Goal: Communication & Community: Share content

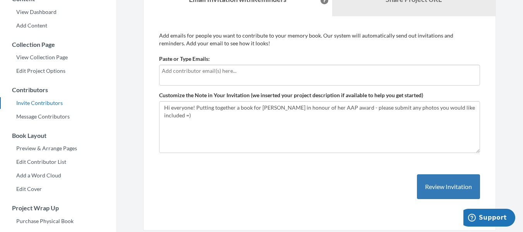
scroll to position [77, 0]
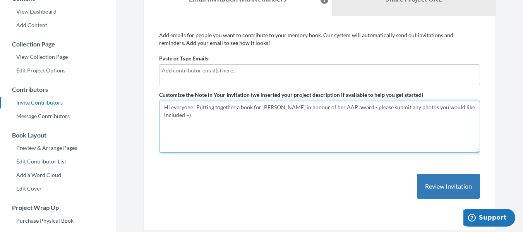
click at [344, 106] on textarea "Hi everyone! Putting together a book for [PERSON_NAME] in honour of her AAP awa…" at bounding box center [319, 127] width 321 height 52
click at [359, 108] on textarea "Hi everyone! Putting together a book for [PERSON_NAME] in honour of her AAP awa…" at bounding box center [319, 127] width 321 height 52
click at [360, 109] on textarea "Hi everyone! Putting together a book for [PERSON_NAME] in honour of her AAP awa…" at bounding box center [319, 127] width 321 height 52
click at [381, 107] on textarea "Hi everyone! Putting together a book for [PERSON_NAME] in honour of her AAP awa…" at bounding box center [319, 127] width 321 height 52
click at [286, 117] on textarea "Hi everyone! Putting together a book for [PERSON_NAME] in honour of her AAP awa…" at bounding box center [319, 127] width 321 height 52
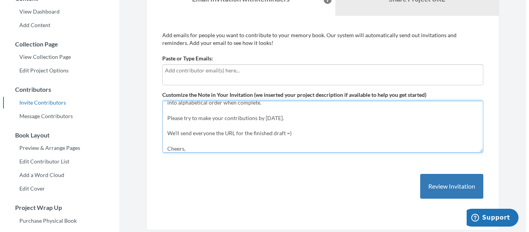
scroll to position [51, 0]
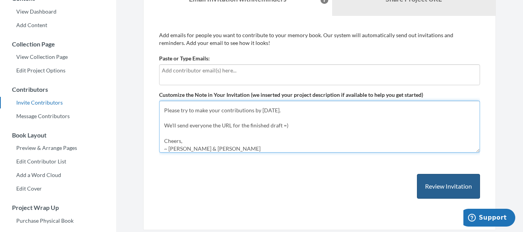
type textarea "Hi everyone! Putting together a book for [PERSON_NAME] in honour of her AAP awa…"
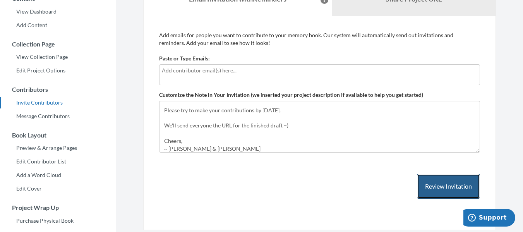
click at [434, 184] on button "Review Invitation" at bounding box center [448, 186] width 63 height 25
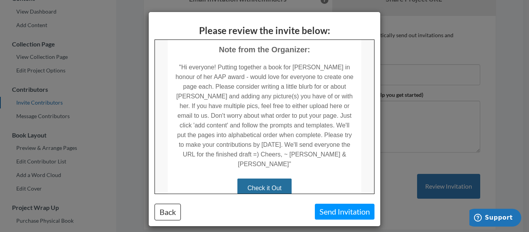
scroll to position [175, 0]
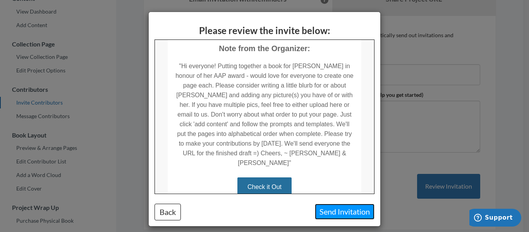
click at [332, 209] on button "Send Invitation" at bounding box center [345, 212] width 60 height 16
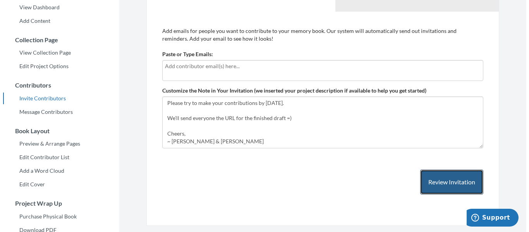
scroll to position [84, 0]
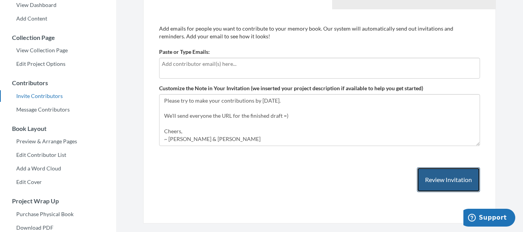
click at [438, 180] on button "Review Invitation" at bounding box center [448, 179] width 63 height 25
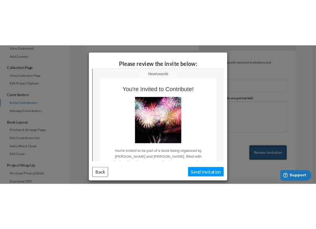
scroll to position [0, 0]
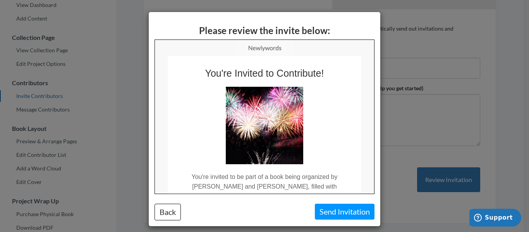
click at [397, 99] on div "Please review the invite below: Back Send Invitation" at bounding box center [264, 116] width 529 height 232
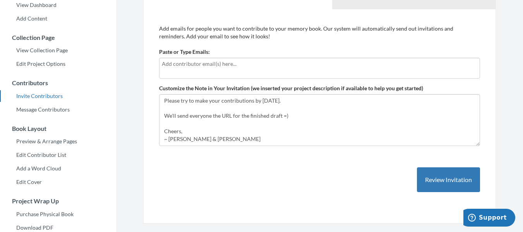
drag, startPoint x: 256, startPoint y: 53, endPoint x: 227, endPoint y: 69, distance: 32.9
click at [227, 69] on div "Paste or Type Emails:" at bounding box center [319, 63] width 321 height 31
click at [227, 69] on div at bounding box center [319, 68] width 321 height 21
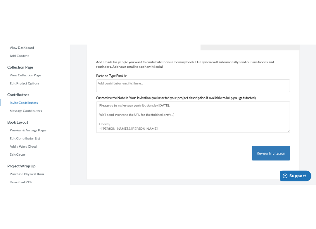
scroll to position [116, 0]
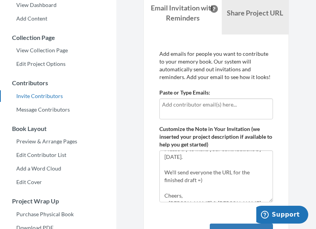
click at [177, 106] on input "text" at bounding box center [216, 104] width 108 height 9
type input "[PERSON_NAME][EMAIL_ADDRESS][PERSON_NAME][DOMAIN_NAME]"
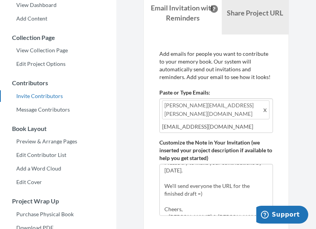
type input "[EMAIL_ADDRESS][DOMAIN_NAME]"
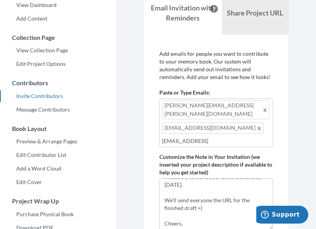
type input "[EMAIL_ADDRESS][DOMAIN_NAME]"
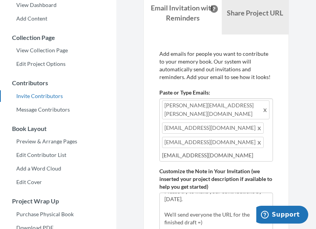
type input "[EMAIL_ADDRESS][DOMAIN_NAME]"
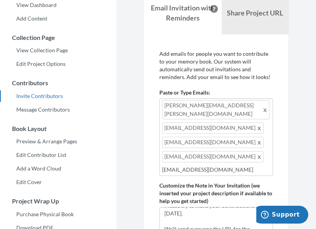
type input "[EMAIL_ADDRESS][DOMAIN_NAME]"
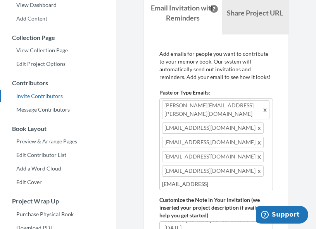
type input "[EMAIL_ADDRESS][DOMAIN_NAME]"
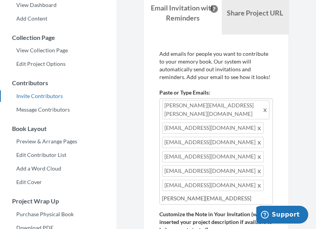
type input "[PERSON_NAME][EMAIL_ADDRESS][DOMAIN_NAME]"
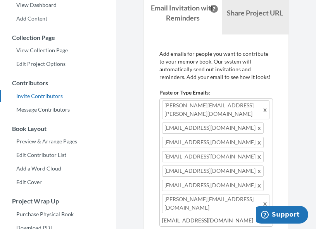
type input "[EMAIL_ADDRESS][DOMAIN_NAME]"
type input "[PERSON_NAME][EMAIL_ADDRESS][PERSON_NAME][DOMAIN_NAME]"
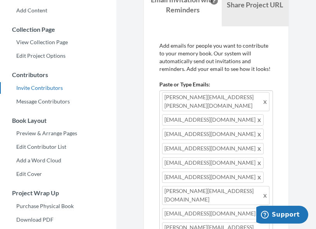
type input "[PERSON_NAME][EMAIL_ADDRESS][PERSON_NAME][DOMAIN_NAME]"
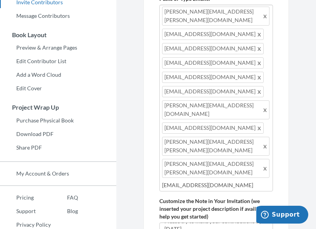
scroll to position [178, 0]
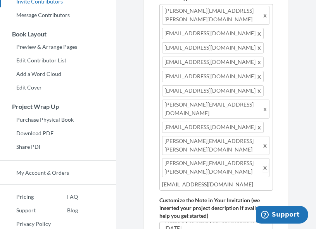
type input "[EMAIL_ADDRESS][DOMAIN_NAME]"
click at [262, 163] on span at bounding box center [265, 167] width 6 height 9
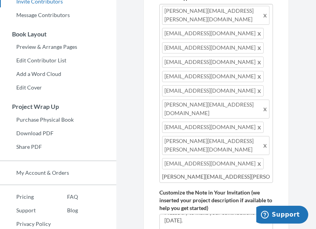
type input "[PERSON_NAME][EMAIL_ADDRESS][PERSON_NAME][DOMAIN_NAME]"
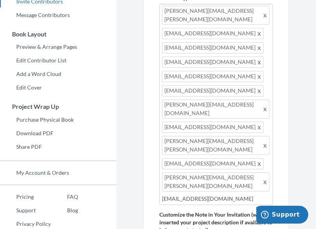
type input "[EMAIL_ADDRESS][DOMAIN_NAME]"
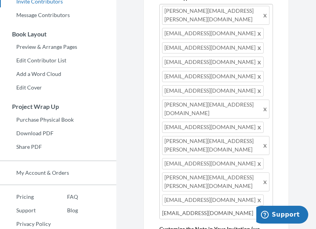
type input "[EMAIL_ADDRESS][DOMAIN_NAME]"
type input "[PERSON_NAME][EMAIL_ADDRESS][PERSON_NAME][DOMAIN_NAME]"
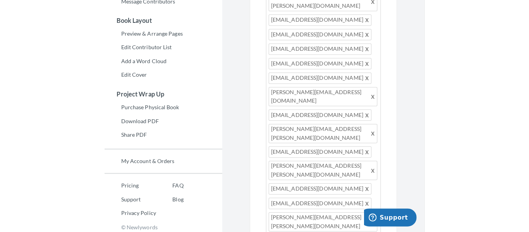
scroll to position [54, 0]
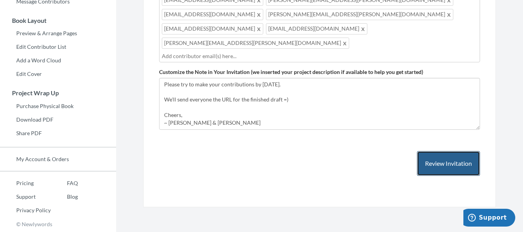
click at [441, 151] on button "Review Invitation" at bounding box center [448, 163] width 63 height 25
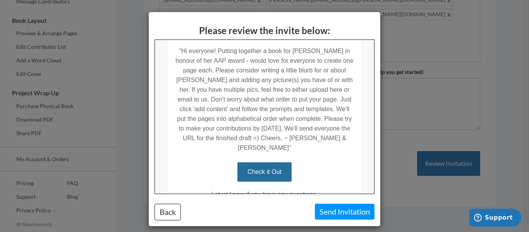
scroll to position [228, 0]
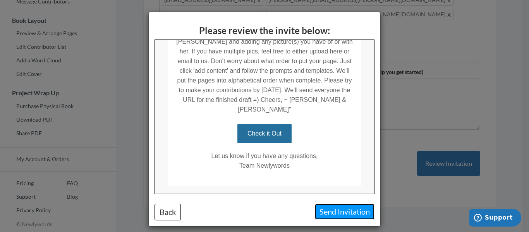
click at [331, 210] on button "Send Invitation" at bounding box center [345, 212] width 60 height 16
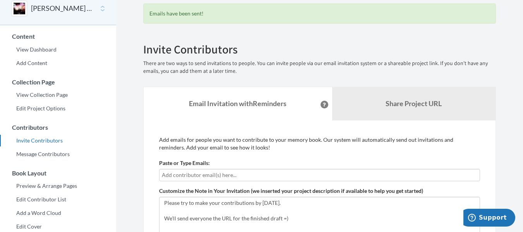
scroll to position [0, 0]
